Goal: Task Accomplishment & Management: Manage account settings

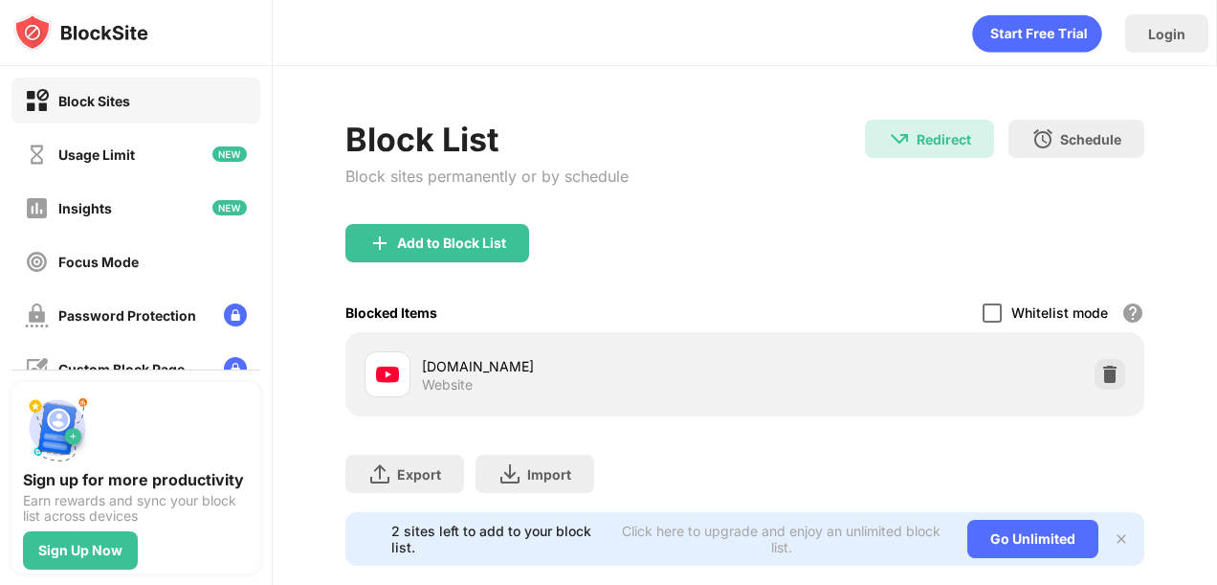
click at [983, 310] on div at bounding box center [992, 312] width 19 height 19
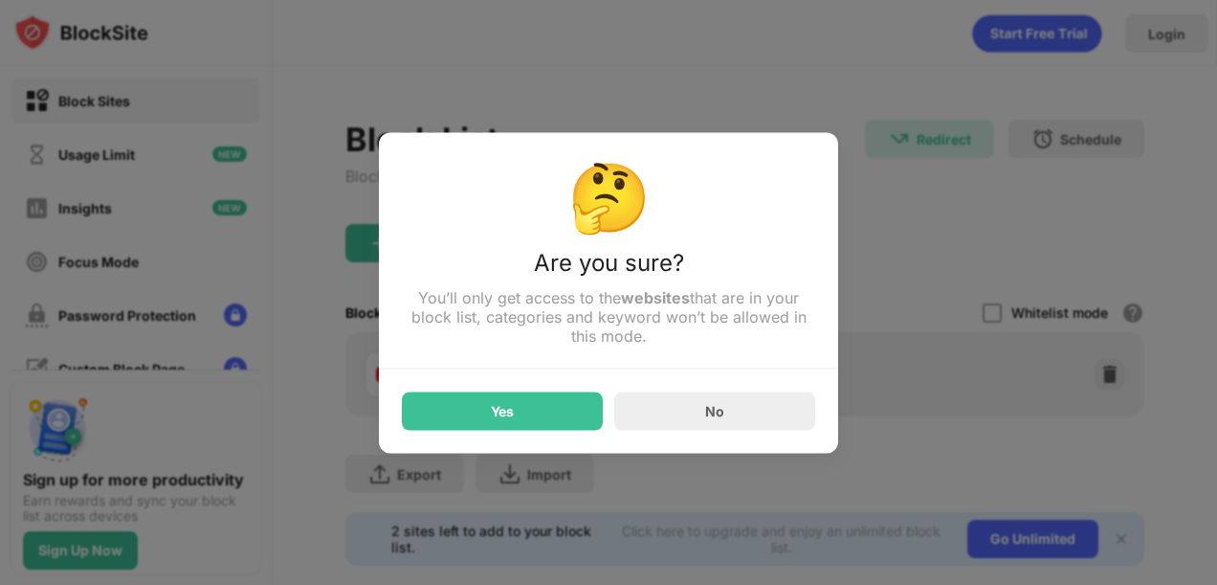
click at [984, 311] on div at bounding box center [608, 292] width 1217 height 585
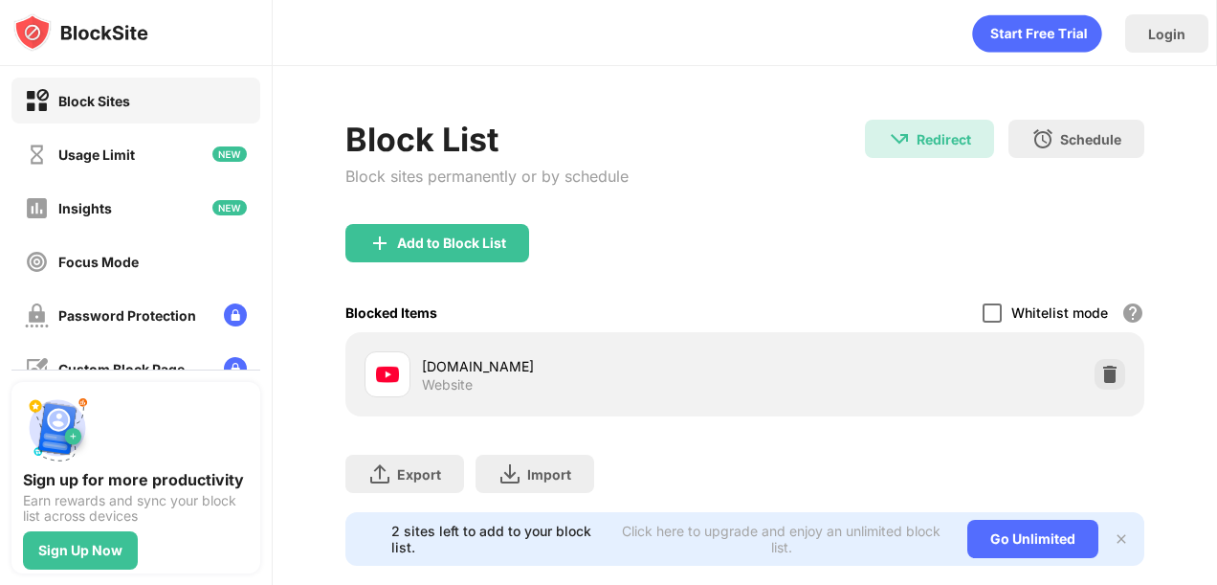
click at [983, 312] on div at bounding box center [992, 312] width 19 height 19
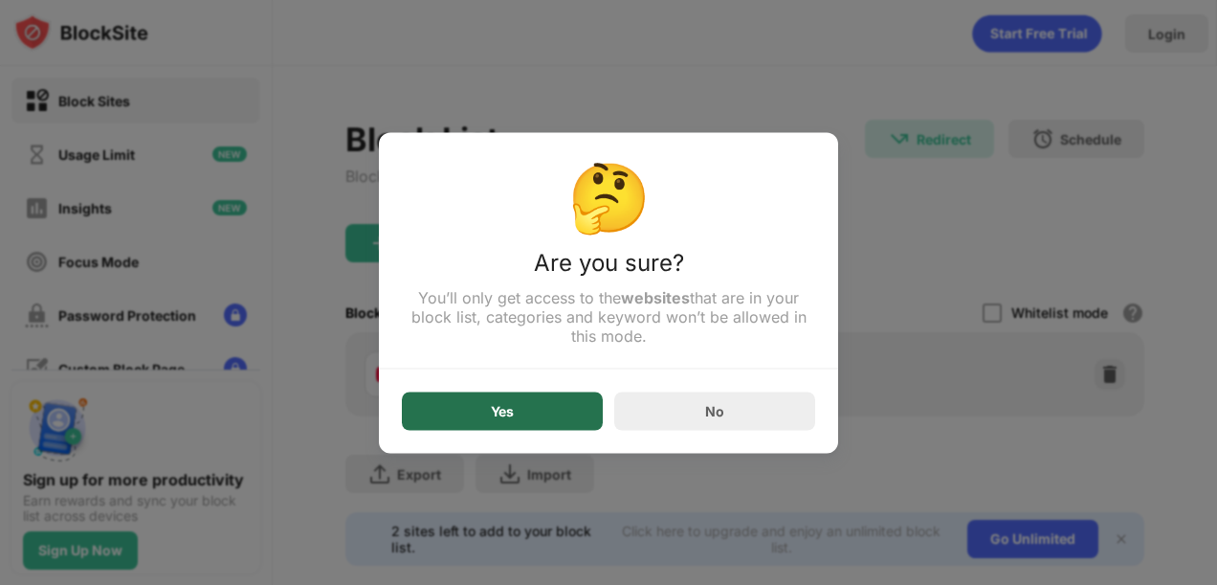
click at [542, 418] on div "Yes" at bounding box center [502, 410] width 201 height 38
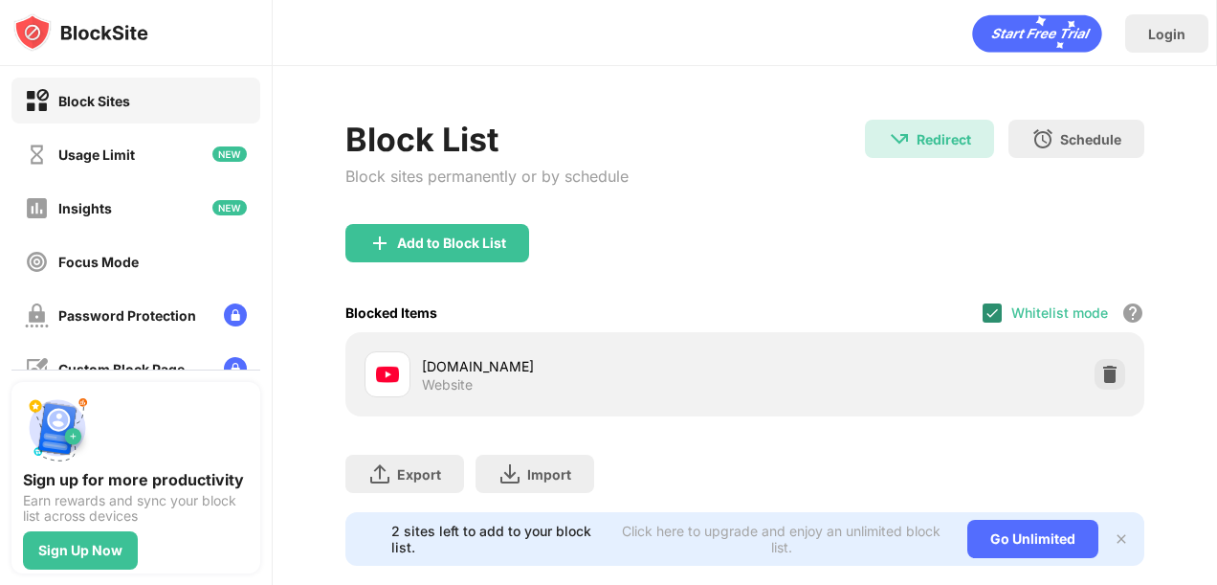
click at [985, 317] on img at bounding box center [992, 312] width 15 height 15
click at [983, 316] on div at bounding box center [992, 312] width 19 height 19
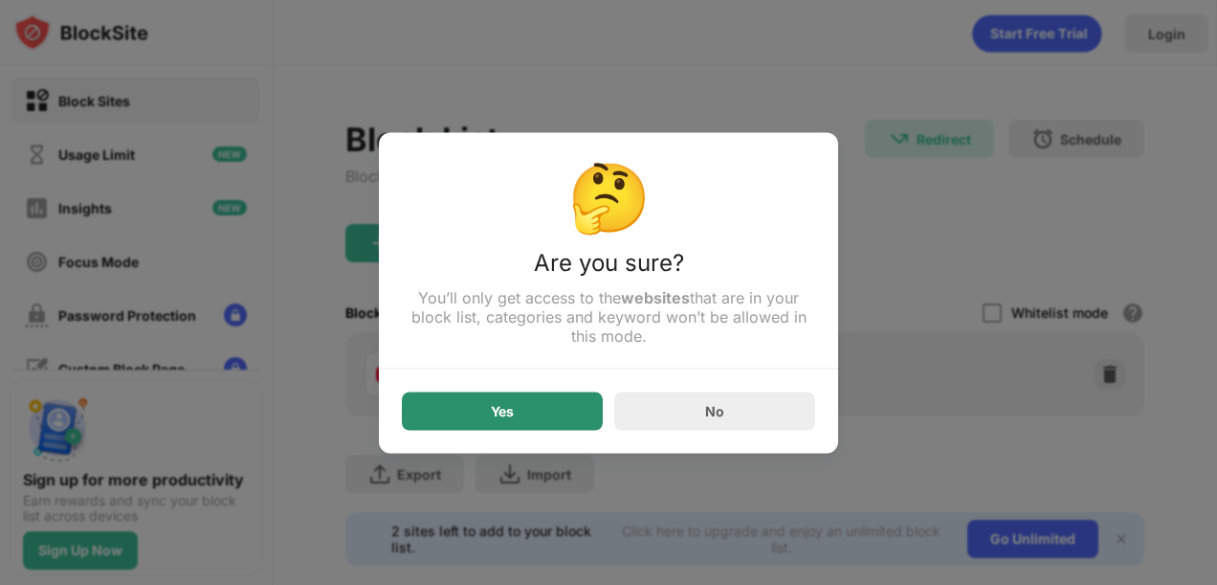
click at [565, 408] on div "Yes" at bounding box center [502, 410] width 201 height 38
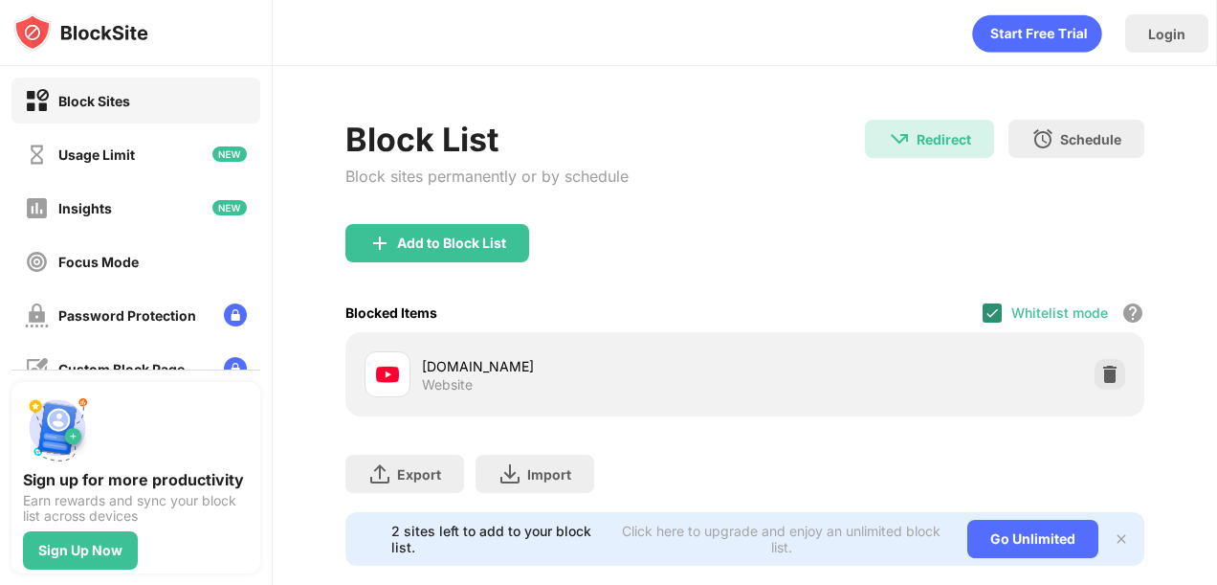
click at [985, 310] on img at bounding box center [992, 312] width 15 height 15
click at [983, 310] on div at bounding box center [992, 312] width 19 height 19
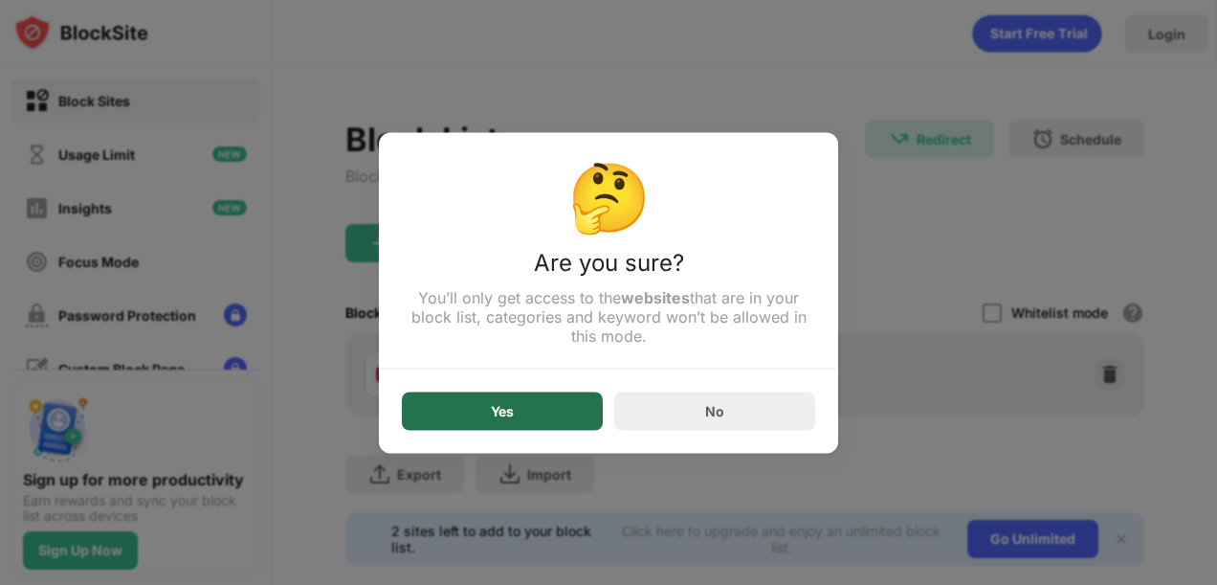
click at [574, 402] on div "Yes" at bounding box center [502, 410] width 201 height 38
